Goal: Task Accomplishment & Management: Complete application form

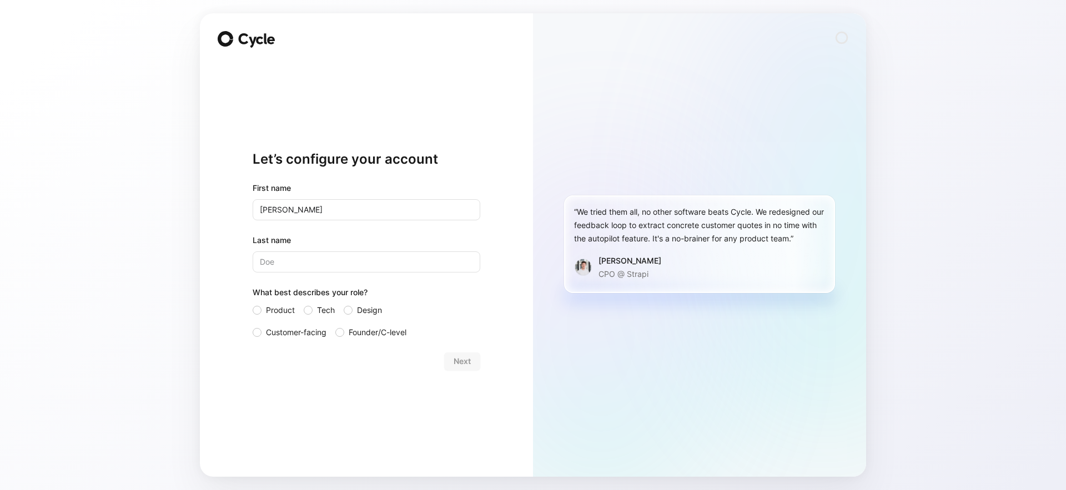
type input "[PERSON_NAME]"
click at [314, 308] on label "Tech" at bounding box center [319, 310] width 31 height 13
click at [304, 304] on input "Tech" at bounding box center [304, 304] width 0 height 0
click at [454, 362] on span "Next" at bounding box center [462, 361] width 17 height 13
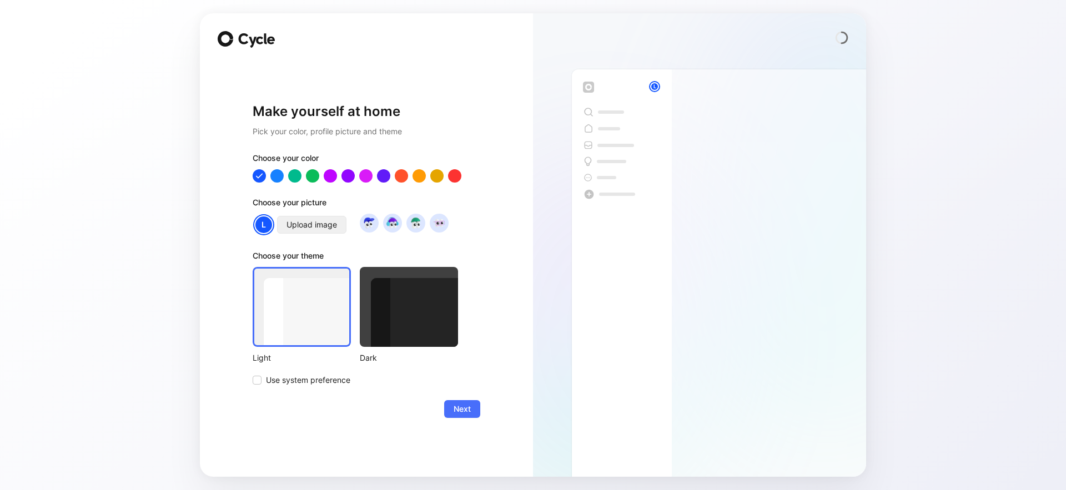
click at [296, 226] on span "Upload image" at bounding box center [312, 224] width 51 height 13
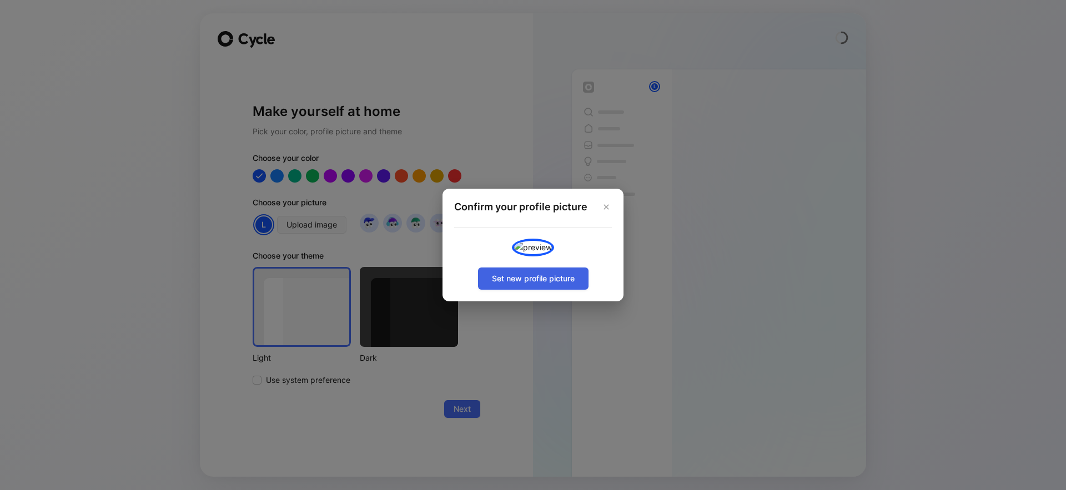
click at [576, 290] on button "Set new profile picture" at bounding box center [533, 279] width 110 height 22
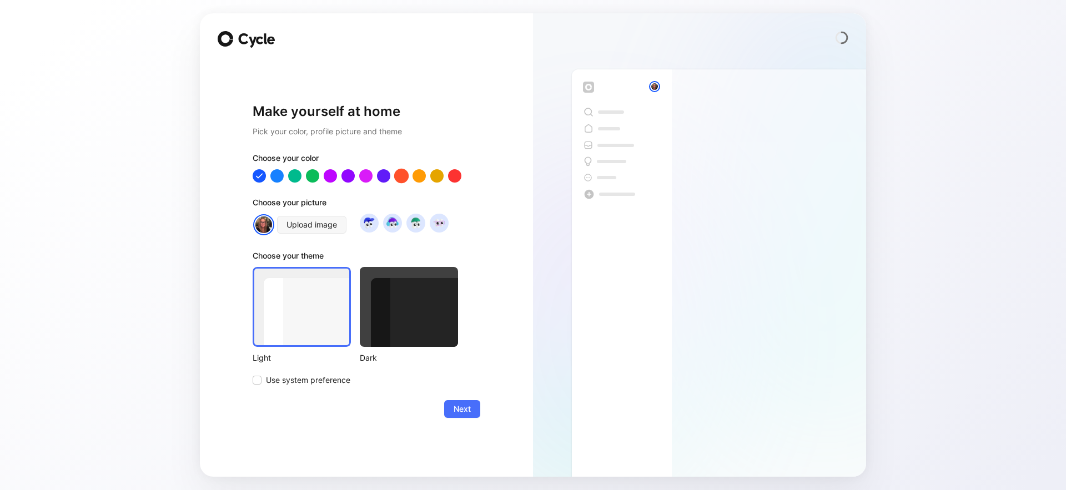
click at [400, 178] on div at bounding box center [401, 175] width 14 height 14
click at [465, 415] on span "Next" at bounding box center [462, 409] width 17 height 13
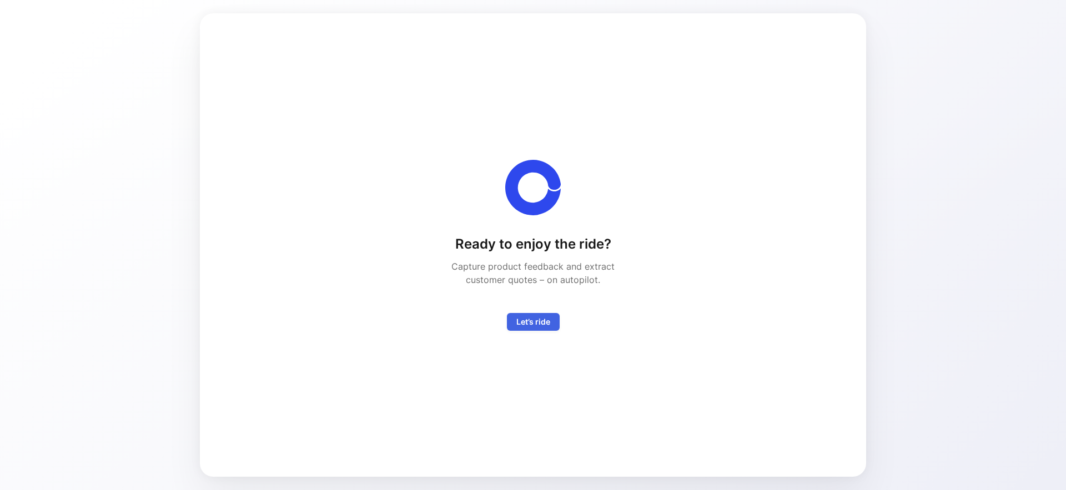
click at [549, 320] on span "Let’s ride" at bounding box center [533, 321] width 34 height 13
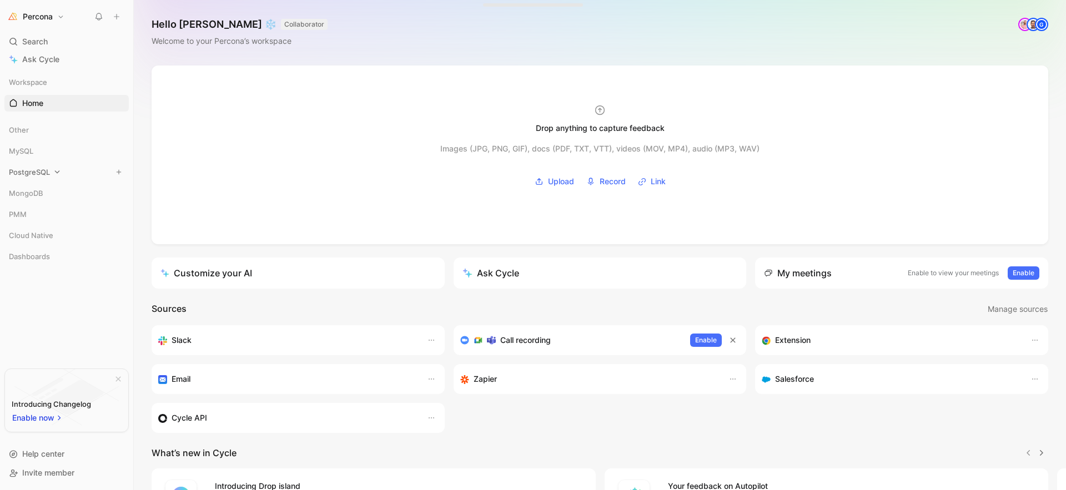
click at [58, 174] on icon at bounding box center [57, 172] width 8 height 8
click at [33, 130] on icon at bounding box center [36, 130] width 8 height 8
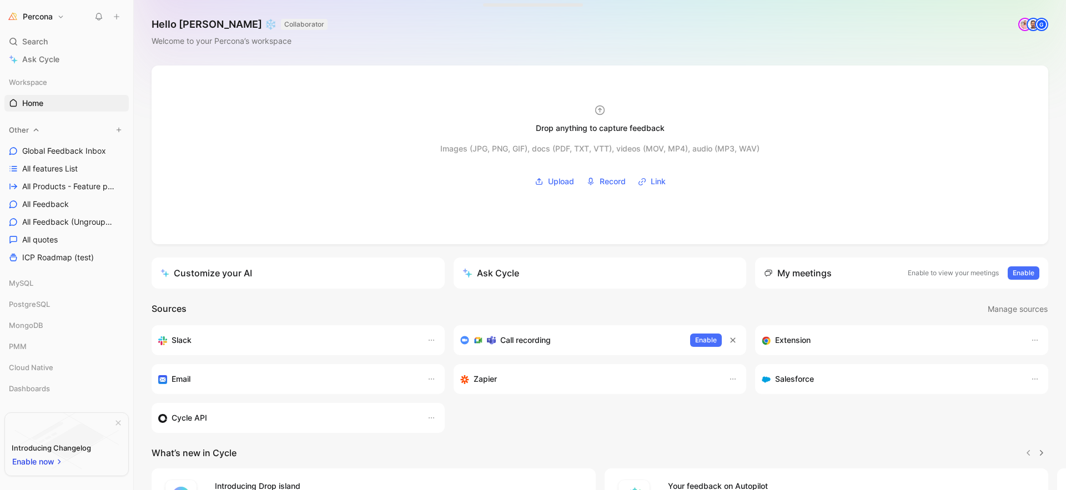
click at [33, 130] on icon at bounding box center [36, 130] width 8 height 8
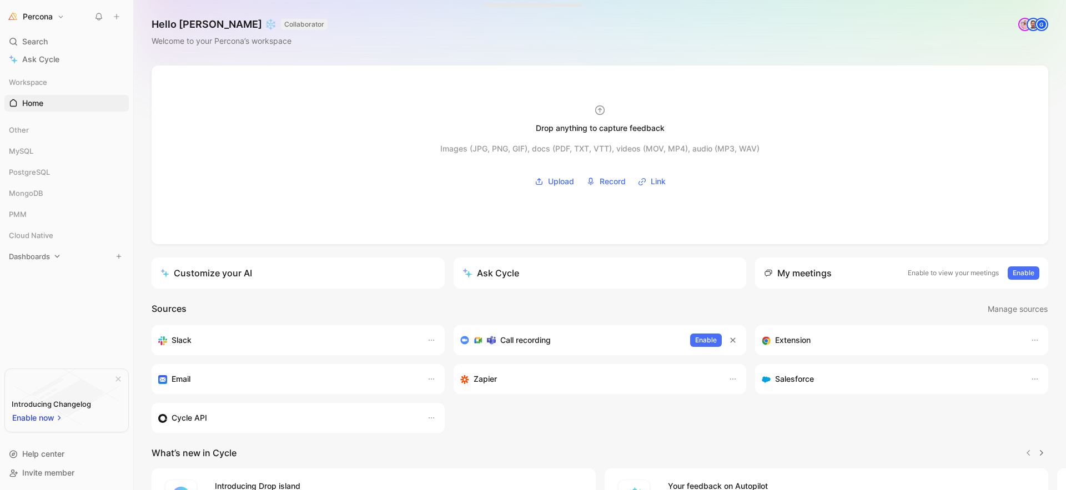
click at [41, 257] on span "Dashboards" at bounding box center [29, 256] width 41 height 11
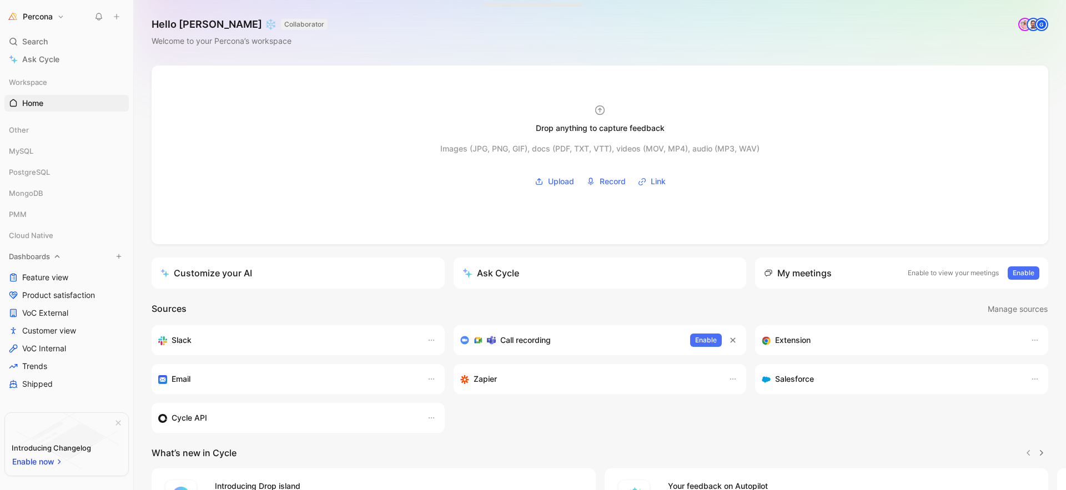
click at [41, 257] on span "Dashboards" at bounding box center [29, 256] width 41 height 11
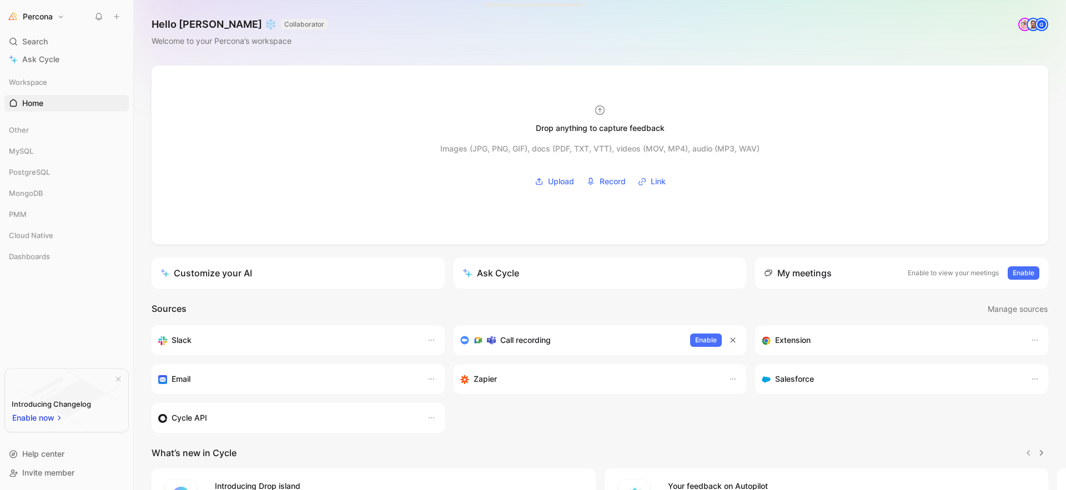
click at [58, 16] on button "Percona" at bounding box center [35, 17] width 63 height 16
click at [179, 95] on div at bounding box center [533, 245] width 1066 height 490
click at [51, 19] on h1 "Percona" at bounding box center [38, 17] width 30 height 10
click at [80, 130] on div "Add workspace" at bounding box center [75, 132] width 137 height 18
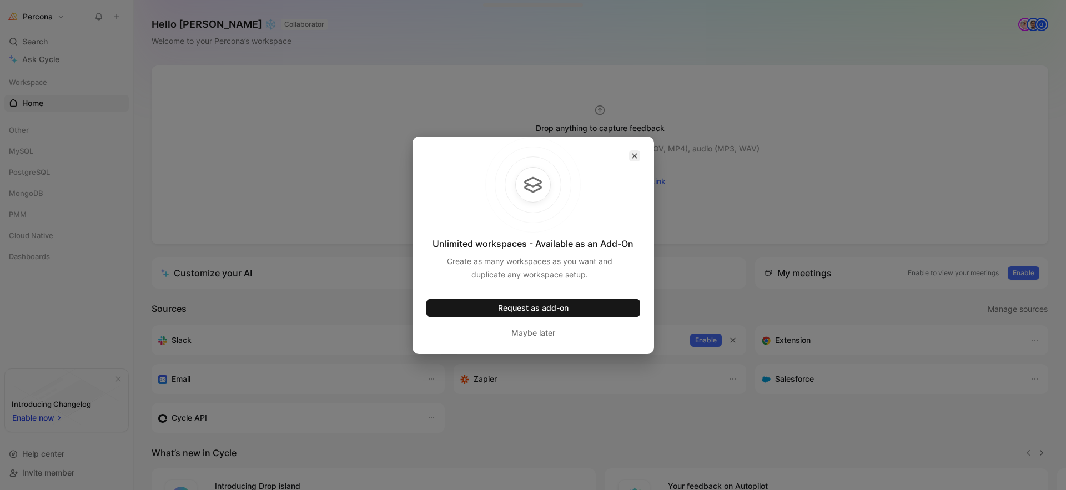
click at [635, 155] on icon "button" at bounding box center [634, 156] width 7 height 7
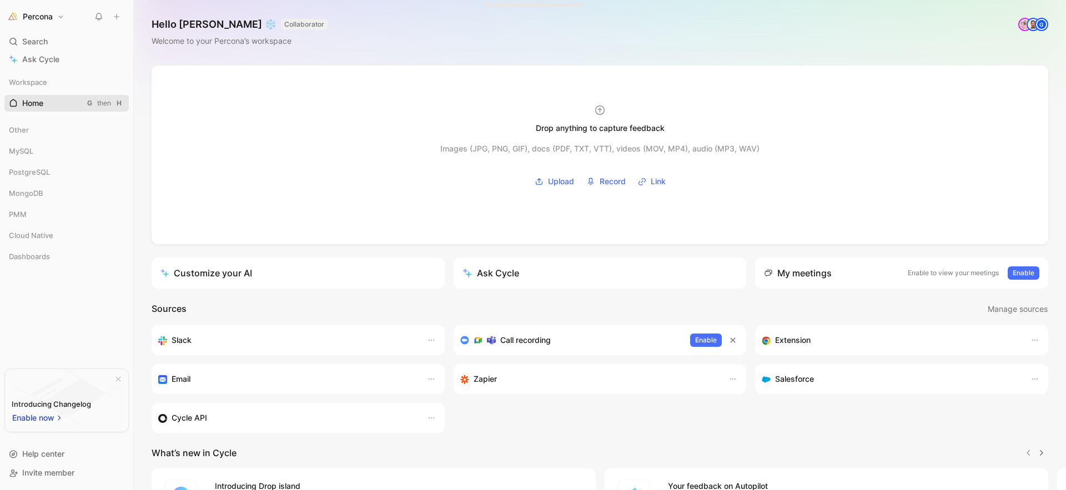
click at [83, 105] on link "Home G then H" at bounding box center [66, 103] width 124 height 17
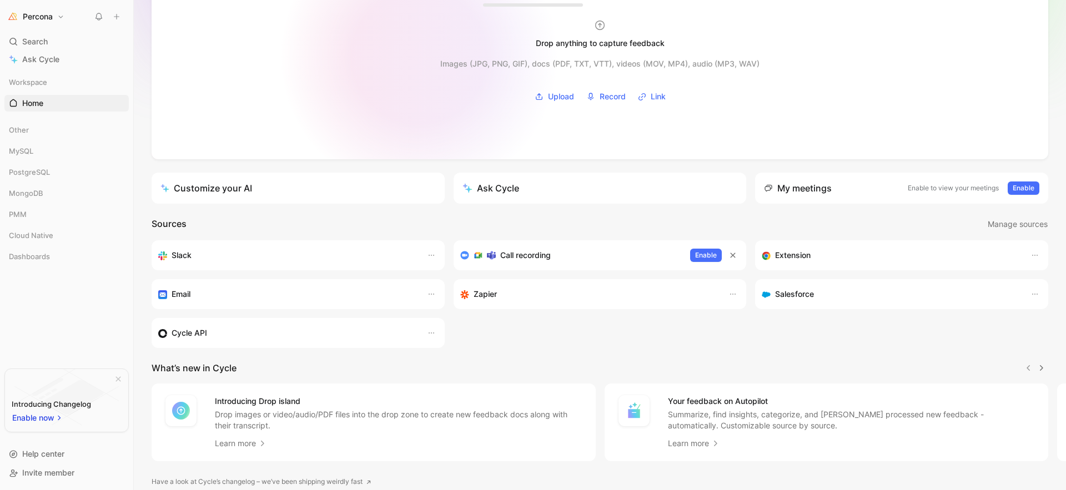
scroll to position [133, 0]
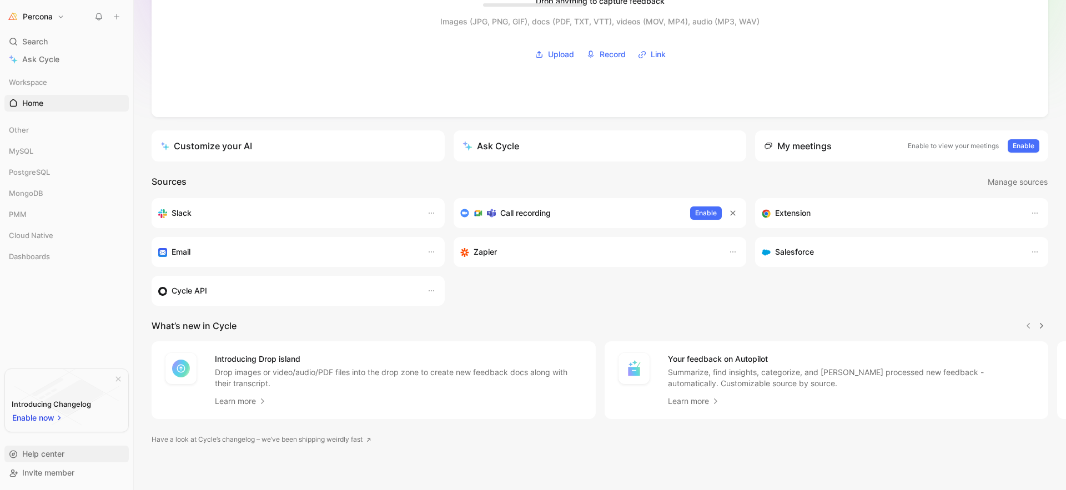
click at [56, 456] on span "Help center" at bounding box center [43, 453] width 42 height 9
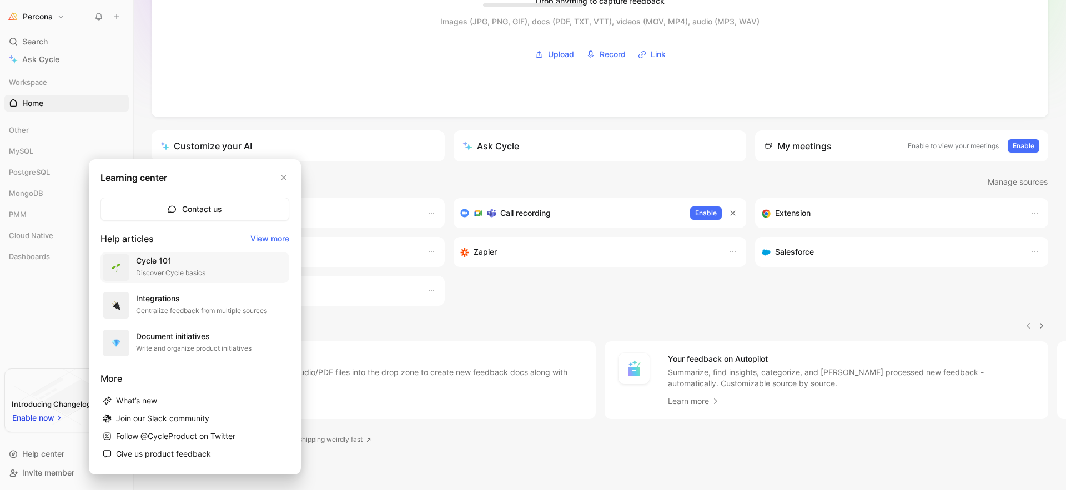
click at [182, 268] on div "Discover Cycle basics" at bounding box center [170, 273] width 69 height 11
